Goal: Use online tool/utility: Utilize a website feature to perform a specific function

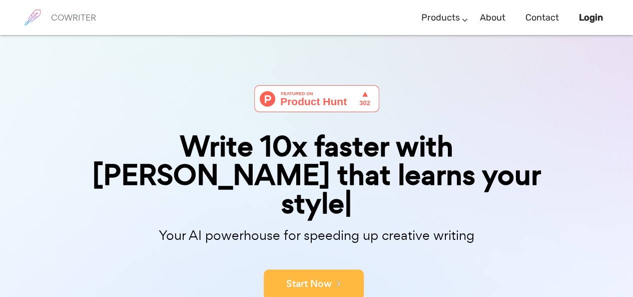
click at [323, 269] on button "Start Now" at bounding box center [314, 284] width 100 height 30
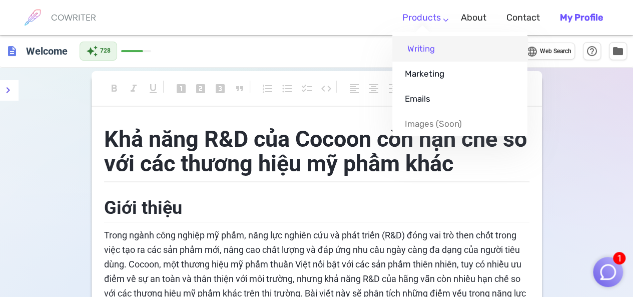
click at [430, 50] on link "Writing" at bounding box center [460, 48] width 135 height 25
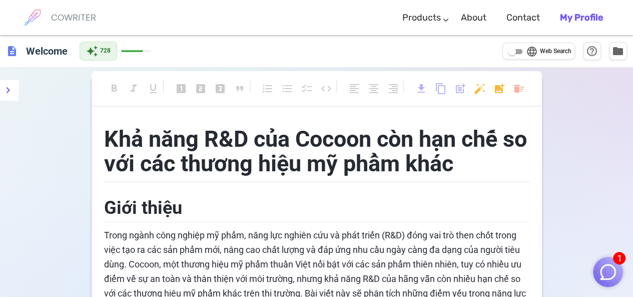
click at [207, 136] on span "Khả năng R&D của Cocoon còn hạn chế so với các thương hiệu mỹ phẩm khác" at bounding box center [318, 152] width 429 height 52
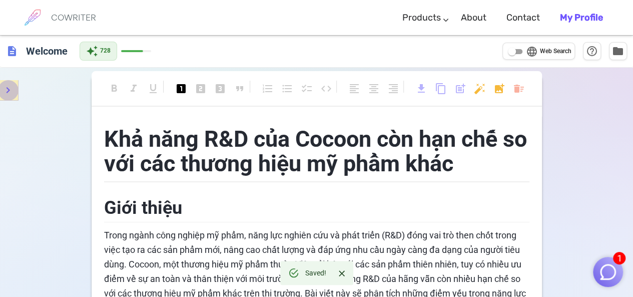
click at [17, 92] on button "menu" at bounding box center [8, 90] width 20 height 20
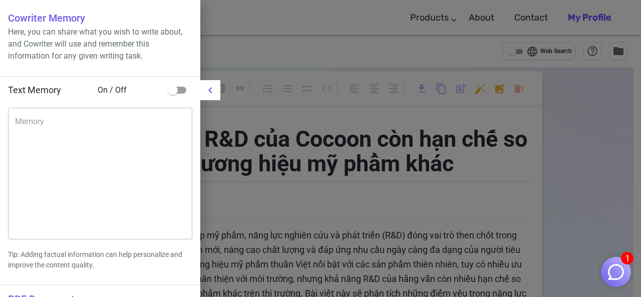
click at [251, 58] on div at bounding box center [320, 148] width 641 height 297
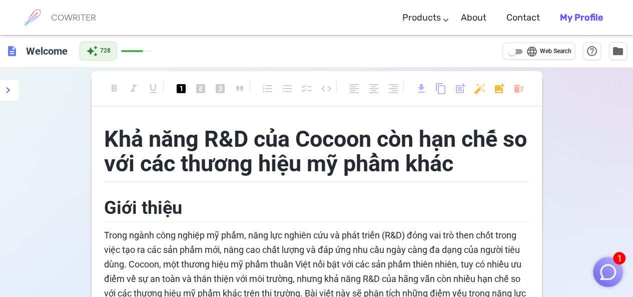
click at [605, 275] on img "button" at bounding box center [608, 271] width 19 height 19
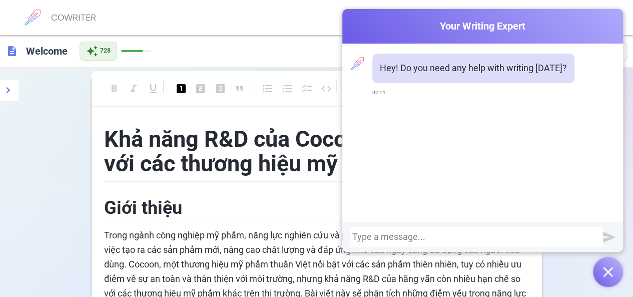
click at [286, 162] on span "Khả năng R&D của Cocoon còn hạn chế so với các thương hiệu mỹ phẩm khác" at bounding box center [318, 152] width 429 height 52
click at [295, 196] on h2 "Giới thiệu" at bounding box center [317, 206] width 426 height 33
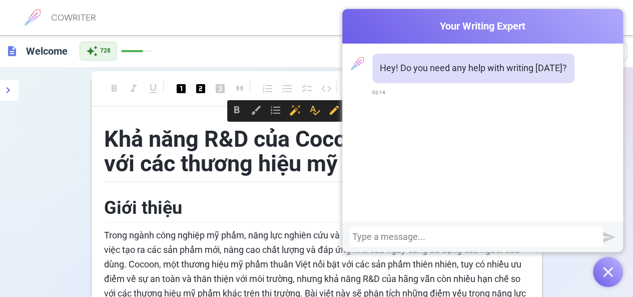
drag, startPoint x: 295, startPoint y: 196, endPoint x: 283, endPoint y: 211, distance: 19.2
click at [283, 211] on h2 "Giới thiệu" at bounding box center [317, 206] width 426 height 33
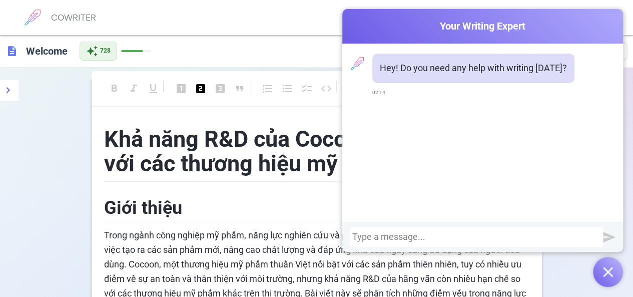
click at [283, 211] on h2 "Giới thiệu" at bounding box center [317, 206] width 426 height 33
click at [357, 34] on div "Cowriter Your Writing Expert" at bounding box center [482, 26] width 281 height 35
click at [288, 22] on div "COWRITER Products Writing Marketing Emails Images (soon) About Contact My Profi…" at bounding box center [316, 17] width 593 height 35
click at [130, 83] on span "format_italic" at bounding box center [134, 90] width 12 height 15
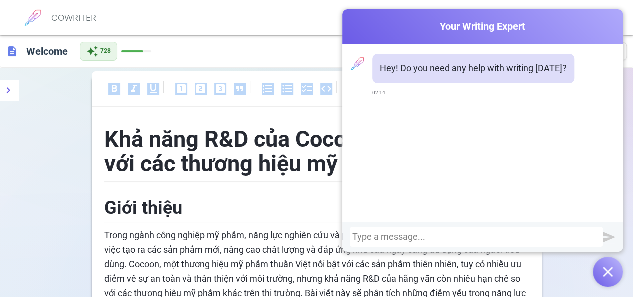
click at [130, 83] on span "format_italic" at bounding box center [134, 90] width 12 height 15
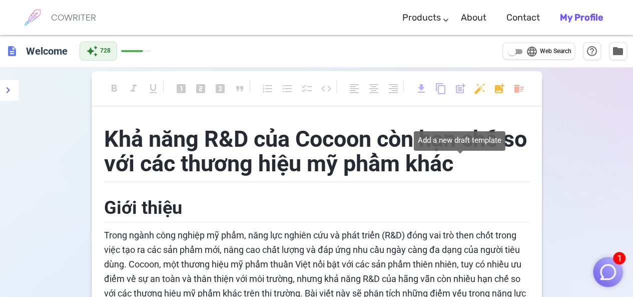
scroll to position [1964, 0]
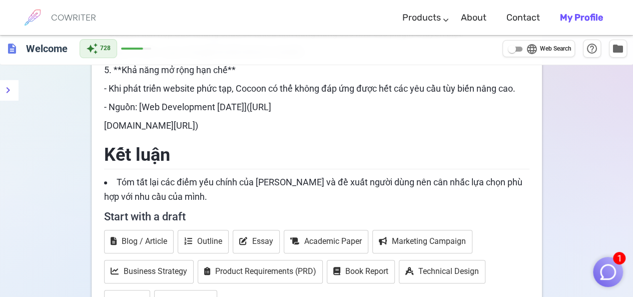
scroll to position [1975, 0]
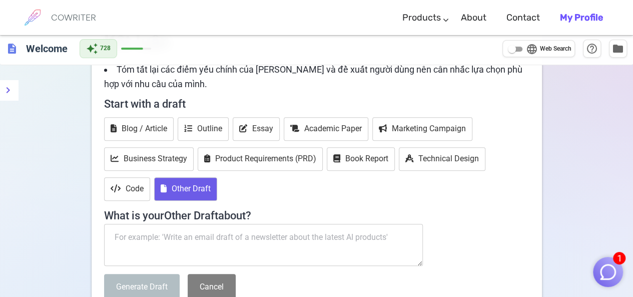
scroll to position [2122, 0]
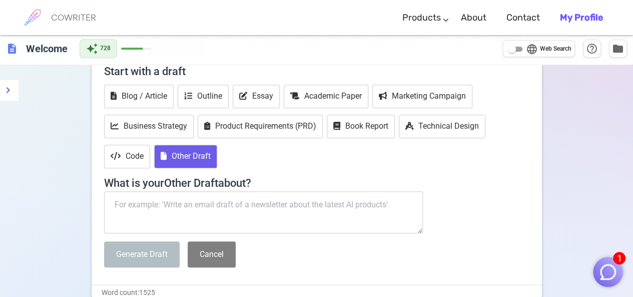
click at [231, 191] on textarea at bounding box center [263, 212] width 319 height 42
paste textarea "đề tài “Mong muốn đi du học Hàn Quốc của sinh viên khoa Hàn Quốc học”"
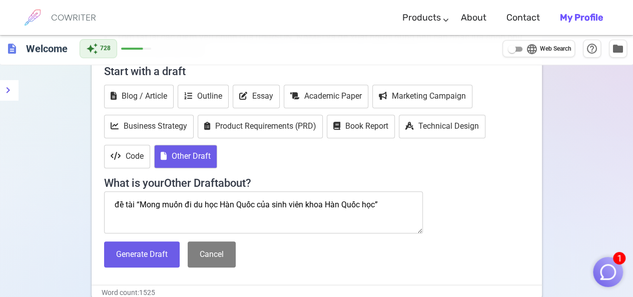
click at [116, 191] on textarea "đề tài “Mong muốn đi du học Hàn Quốc của sinh viên khoa Hàn Quốc học”" at bounding box center [263, 212] width 319 height 42
click at [186, 191] on textarea "viết đoạn mở đầu cho đề tài “Mong muốn đi du học Hàn Quốc của sinh viên khoa Hà…" at bounding box center [263, 212] width 319 height 42
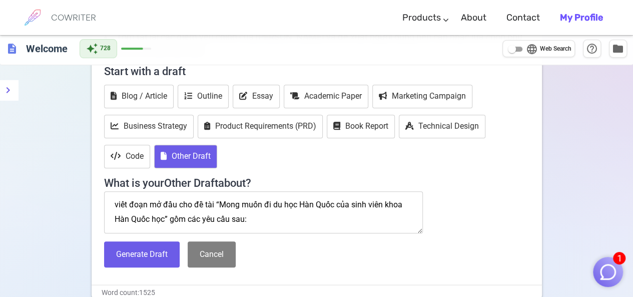
paste textarea "Lý do chọn đề tài"
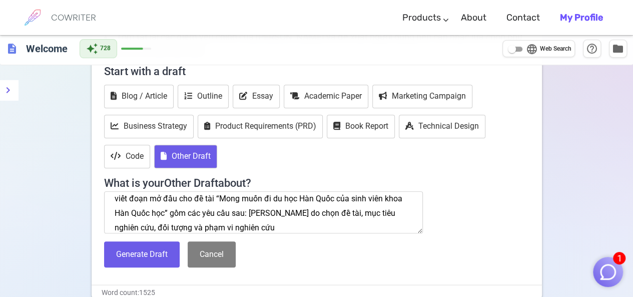
type textarea "viết đoạn mở đầu cho đề tài “Mong muốn đi du học Hàn Quốc của sinh viên khoa Hà…"
click at [334, 191] on textarea "viết đoạn mở đầu cho đề tài “Mong muốn đi du học Hàn Quốc của sinh viên khoa Hà…" at bounding box center [263, 212] width 319 height 42
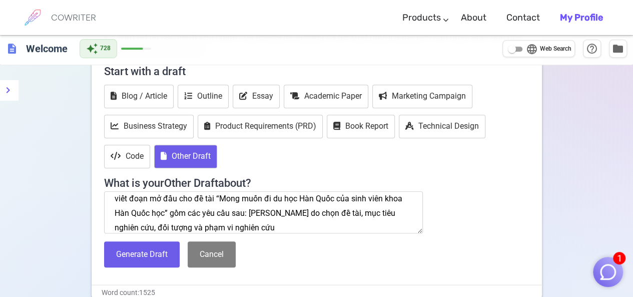
click at [334, 191] on textarea "viết đoạn mở đầu cho đề tài “Mong muốn đi du học Hàn Quốc của sinh viên khoa Hà…" at bounding box center [263, 212] width 319 height 42
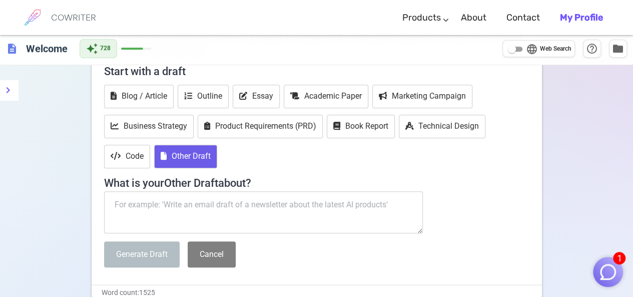
scroll to position [0, 0]
paste textarea "1. Lý do chọn đề tài Trong những năm gần đây, du học Hàn Quốc đã trở thành một …"
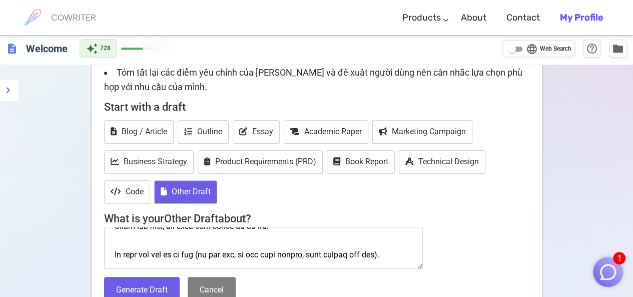
scroll to position [2122, 0]
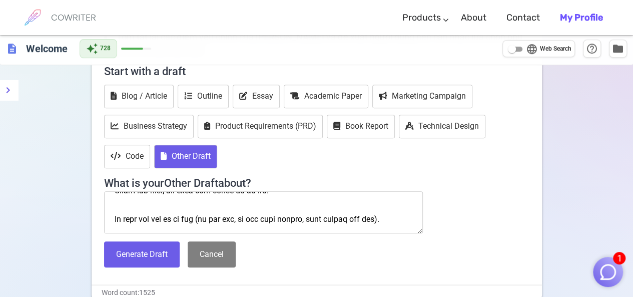
drag, startPoint x: 114, startPoint y: 226, endPoint x: 418, endPoint y: 179, distance: 307.6
click at [418, 179] on div "Start with a draft Blog / Article Outline Essay Academic Paper Marketing Campai…" at bounding box center [317, 167] width 426 height 216
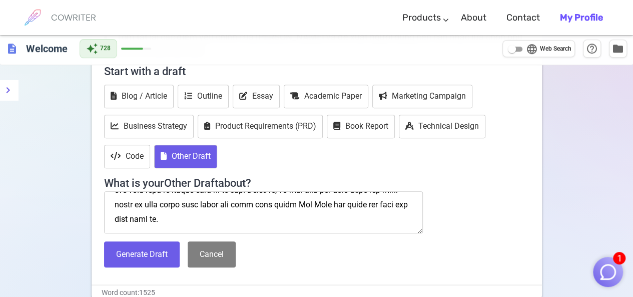
scroll to position [361, 0]
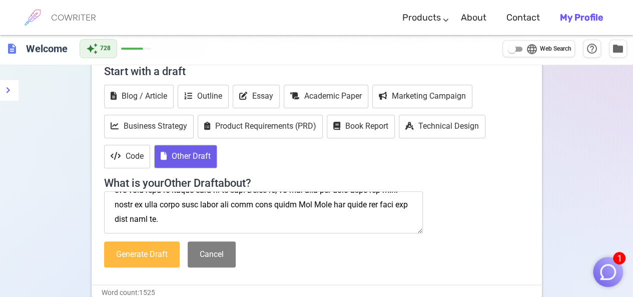
type textarea "1. Lý do chọn đề tài Trong những năm gần đây, du học Hàn Quốc đã trở thành một …"
click at [150, 241] on button "Generate Draft" at bounding box center [142, 254] width 76 height 27
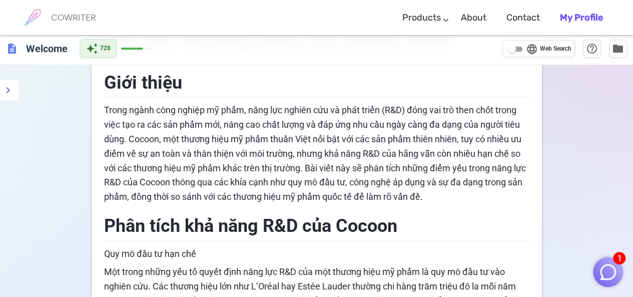
scroll to position [0, 0]
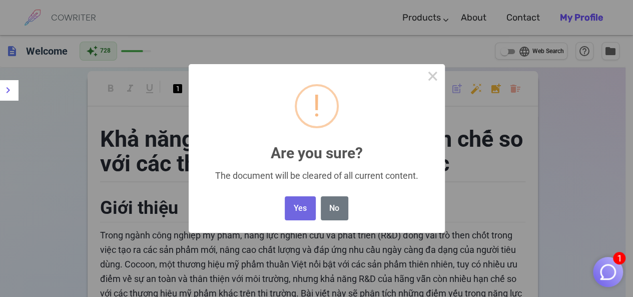
click at [298, 217] on button "Yes" at bounding box center [300, 208] width 31 height 25
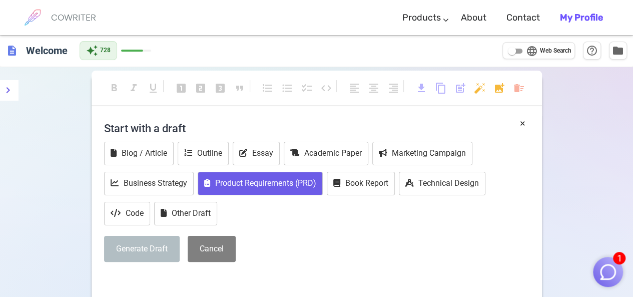
scroll to position [1, 0]
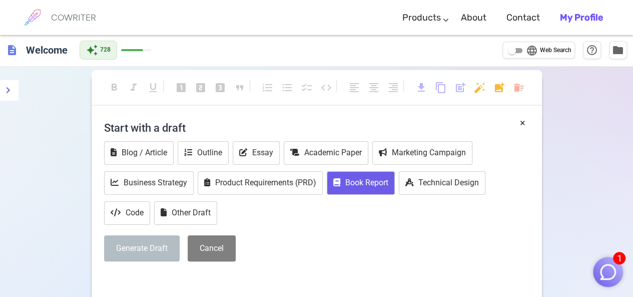
click at [364, 186] on button "Book Report" at bounding box center [361, 183] width 68 height 24
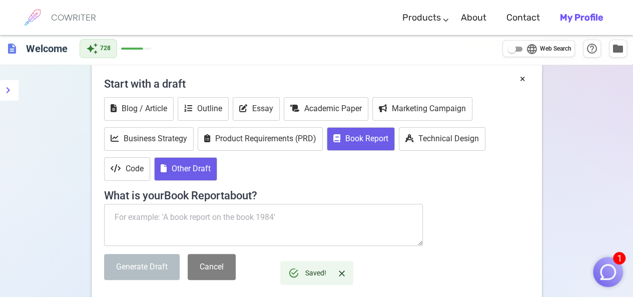
scroll to position [51, 0]
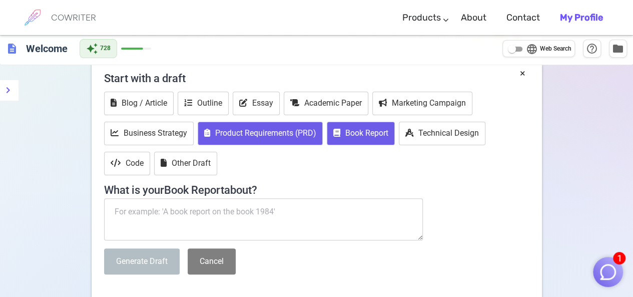
click at [275, 132] on button "Product Requirements (PRD)" at bounding box center [260, 134] width 125 height 24
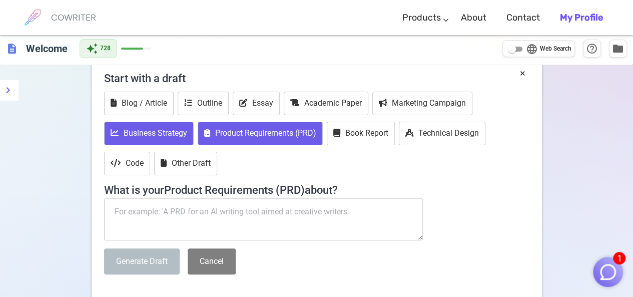
click at [182, 128] on button "Business Strategy" at bounding box center [149, 134] width 90 height 24
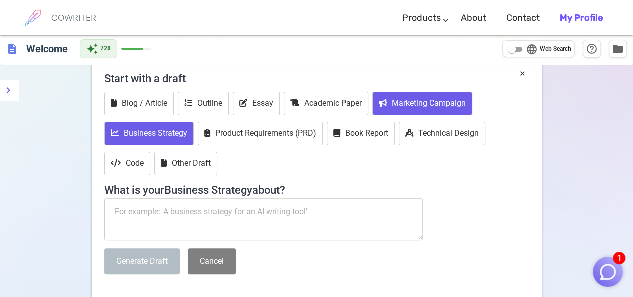
click at [425, 93] on button "Marketing Campaign" at bounding box center [423, 104] width 100 height 24
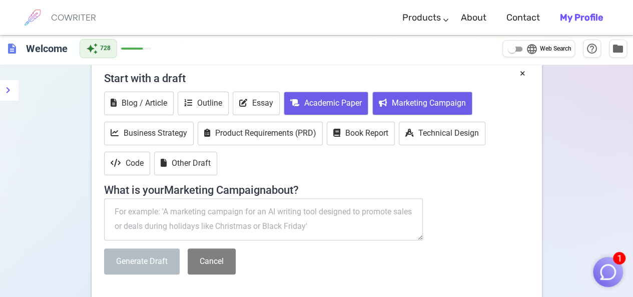
click at [347, 92] on button "Academic Paper" at bounding box center [326, 104] width 85 height 24
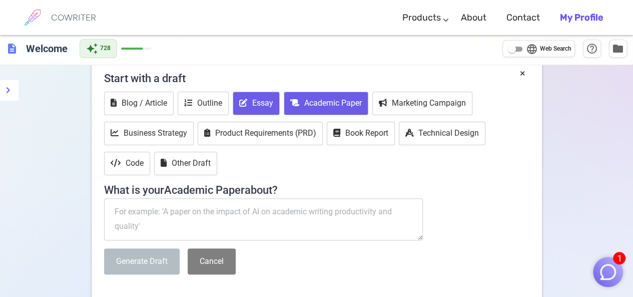
click at [257, 108] on button "Essay" at bounding box center [256, 104] width 47 height 24
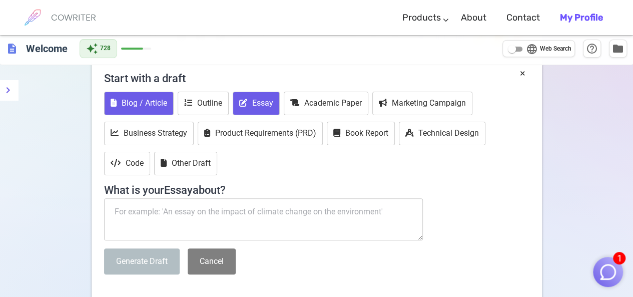
click at [158, 101] on button "Blog / Article" at bounding box center [139, 104] width 70 height 24
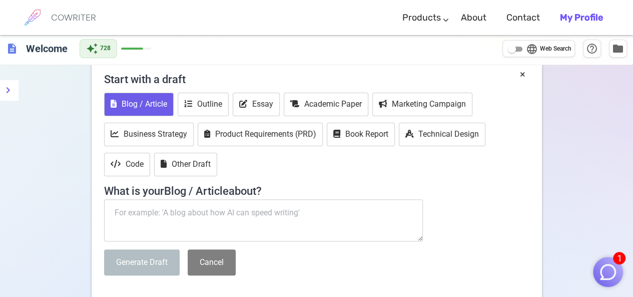
scroll to position [43, 0]
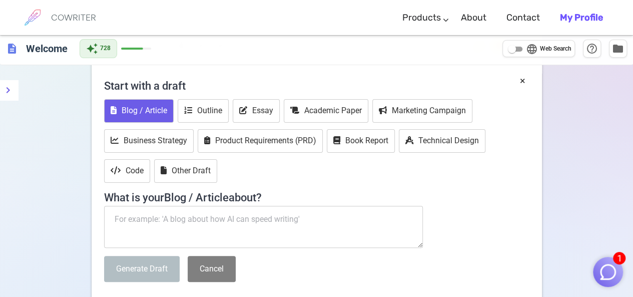
click at [235, 213] on textarea at bounding box center [263, 227] width 319 height 42
paste textarea "1. Lý do chọn đề tài Trong những năm gần đây, du học Hàn Quốc đã trở thành một …"
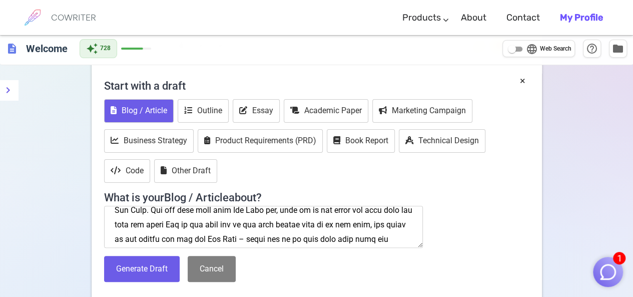
scroll to position [0, 0]
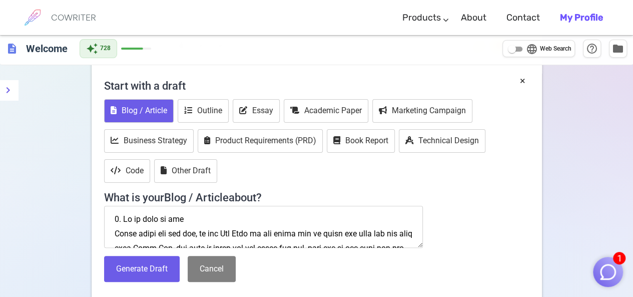
click at [115, 216] on textarea at bounding box center [263, 227] width 319 height 42
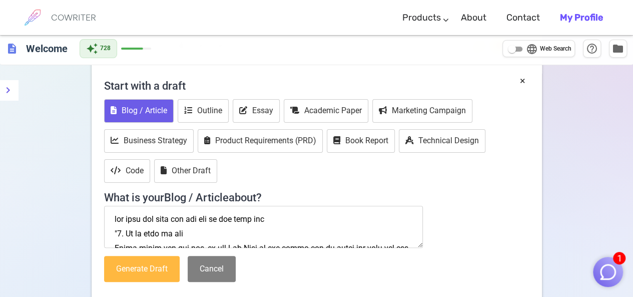
type textarea "hãy viết lại đoạn văn sau đầy đủ chi tiết hơn "1. Lý do chọn đề tài Trong những…"
click at [157, 271] on button "Generate Draft" at bounding box center [142, 269] width 76 height 27
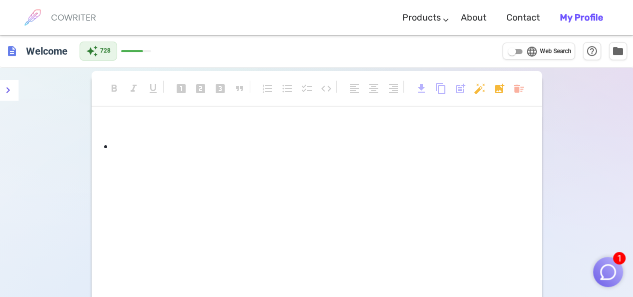
click at [578, 15] on b "My Profile" at bounding box center [581, 17] width 43 height 11
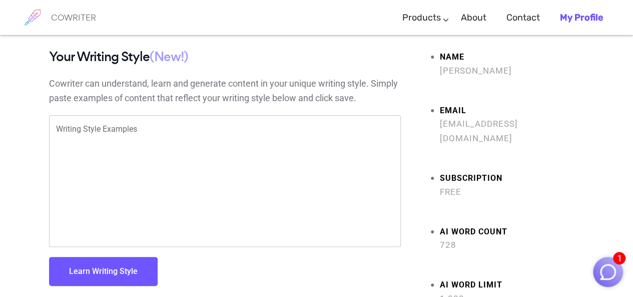
scroll to position [4, 0]
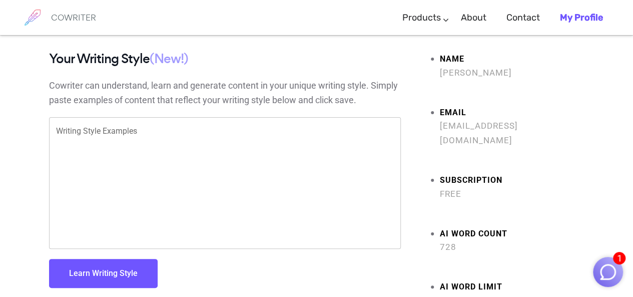
click at [294, 141] on textarea "Writing Style Examples" at bounding box center [225, 183] width 338 height 115
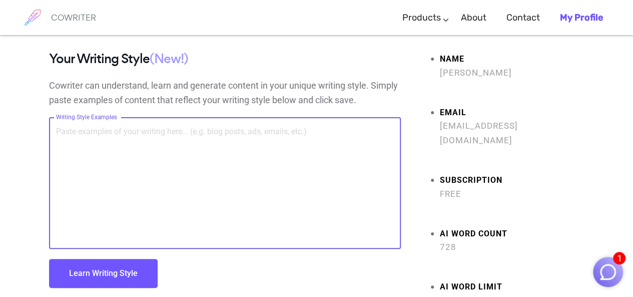
paste textarea "1. Lý do chọn đề tài Trong những năm gần đây, du học Hàn Quốc đã trở thành một …"
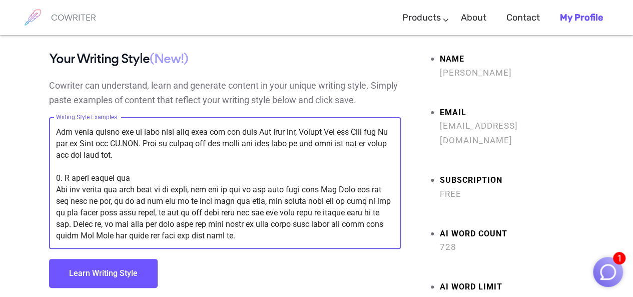
scroll to position [0, 0]
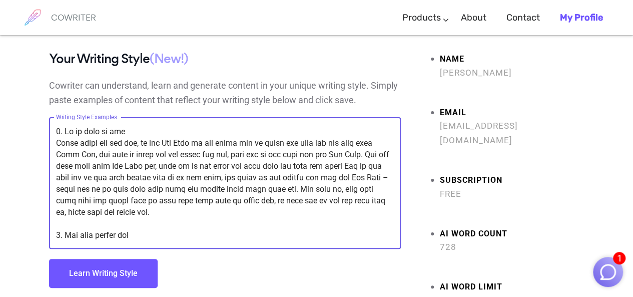
click at [56, 131] on textarea "Writing Style Examples" at bounding box center [225, 183] width 338 height 115
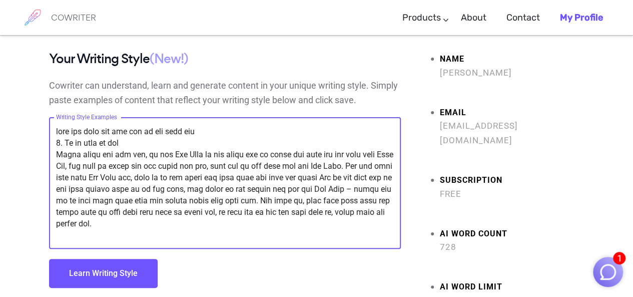
scroll to position [148, 0]
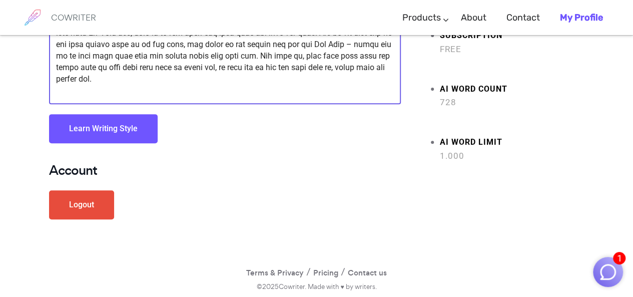
type textarea "viết lại đoạn văn sau đầy đủ chi tiết hơn 1. Lý do chọn đề tài Trong những năm …"
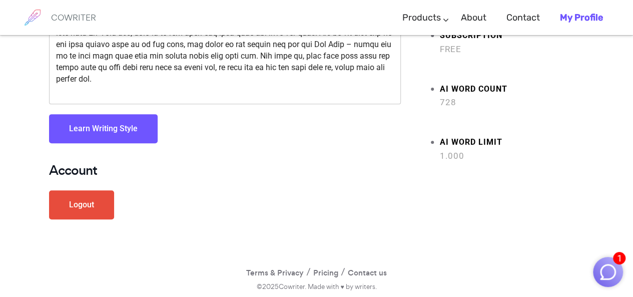
click at [104, 138] on button "Learn Writing Style" at bounding box center [103, 128] width 109 height 29
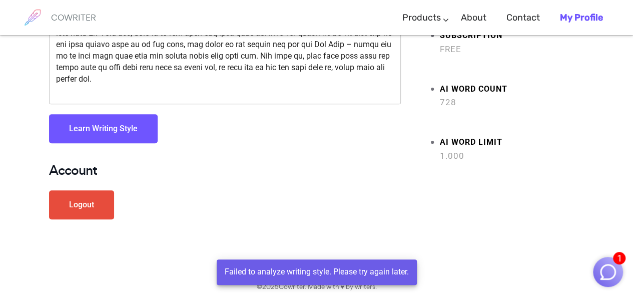
click at [142, 122] on button "Learn Writing Style" at bounding box center [103, 128] width 109 height 29
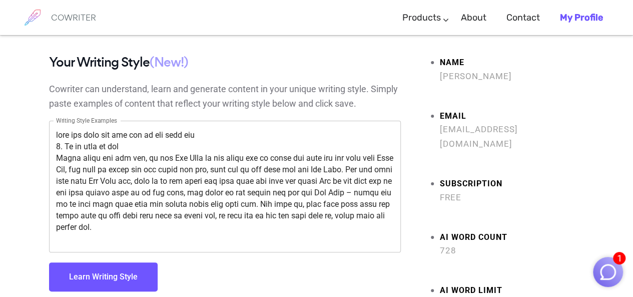
click at [551, 15] on li "My Profile" at bounding box center [581, 18] width 63 height 30
click at [586, 15] on b "My Profile" at bounding box center [581, 17] width 43 height 11
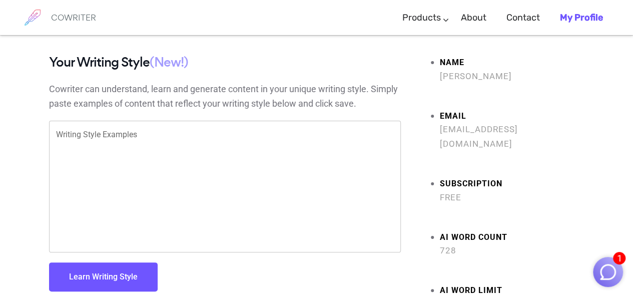
scroll to position [148, 0]
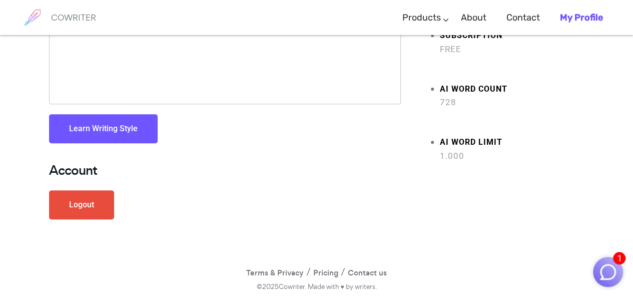
click at [96, 204] on link "Logout" at bounding box center [81, 204] width 65 height 29
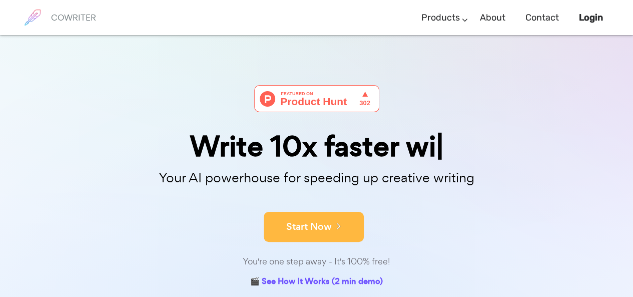
click at [314, 220] on button "Start Now" at bounding box center [314, 227] width 100 height 30
